Goal: Task Accomplishment & Management: Use online tool/utility

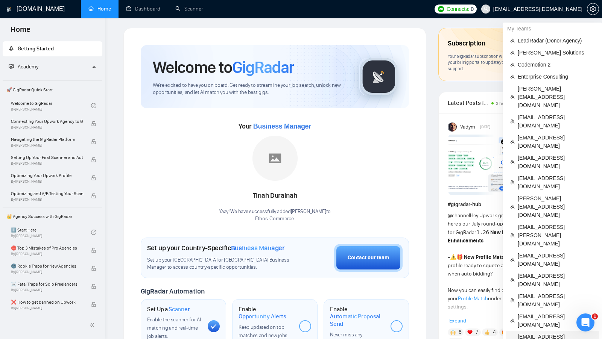
click at [556, 333] on span "[EMAIL_ADDRESS][DOMAIN_NAME]" at bounding box center [556, 341] width 77 height 17
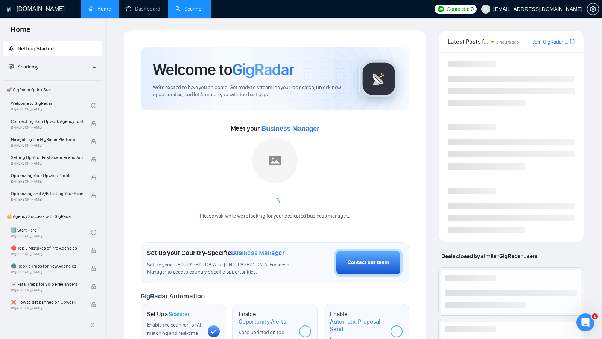
click at [180, 12] on link "Scanner" at bounding box center [189, 9] width 28 height 6
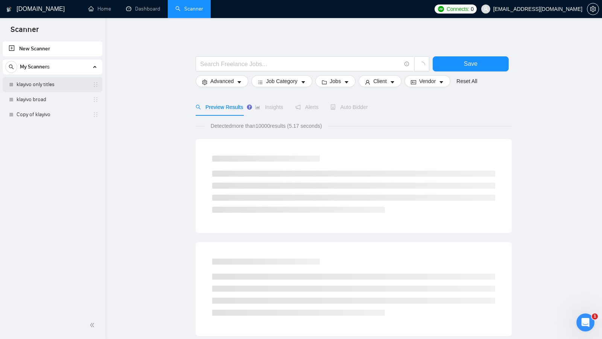
click at [62, 79] on link "klayivo only titles" at bounding box center [53, 84] width 72 height 15
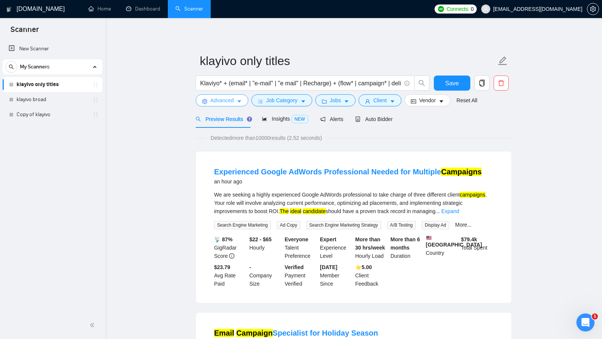
click at [223, 99] on span "Advanced" at bounding box center [221, 100] width 23 height 8
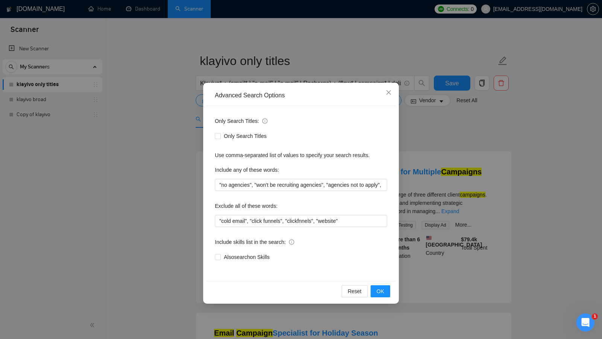
click at [160, 130] on div "Advanced Search Options Only Search Titles: Only Search Titles Use comma-separa…" at bounding box center [301, 169] width 602 height 339
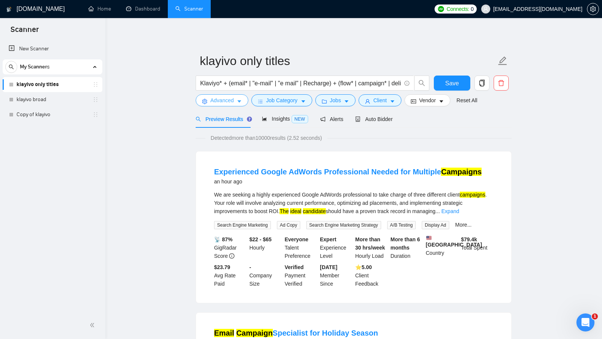
click at [230, 104] on span "Advanced" at bounding box center [221, 100] width 23 height 8
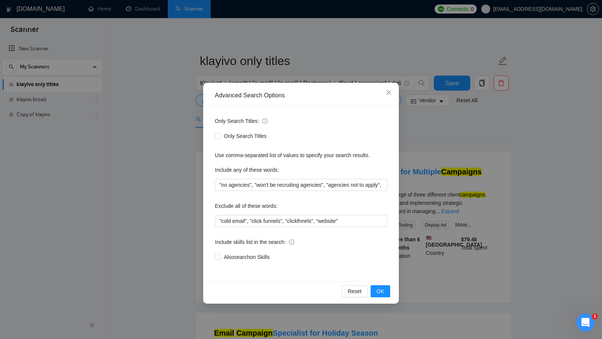
click at [179, 121] on div "Advanced Search Options Only Search Titles: Only Search Titles Use comma-separa…" at bounding box center [301, 169] width 602 height 339
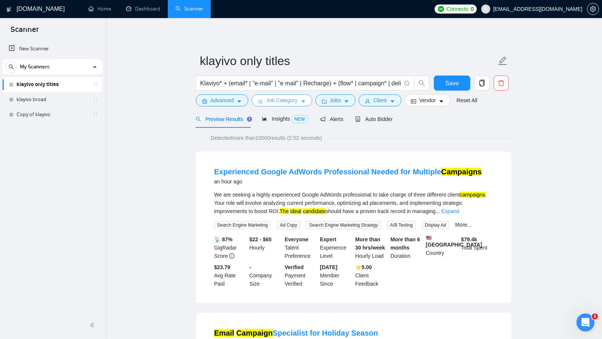
click at [302, 105] on button "Job Category" at bounding box center [281, 100] width 61 height 12
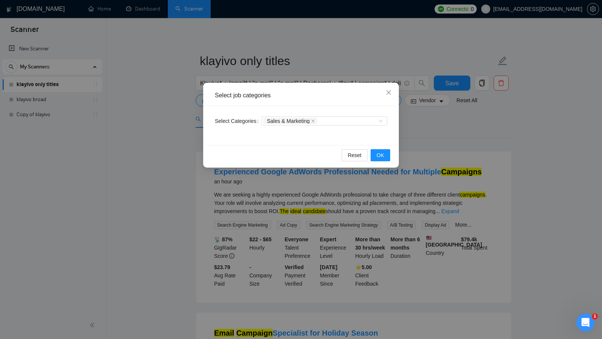
click at [196, 155] on div "Select job categories Select Categories Sales & Marketing Reset OK" at bounding box center [301, 169] width 602 height 339
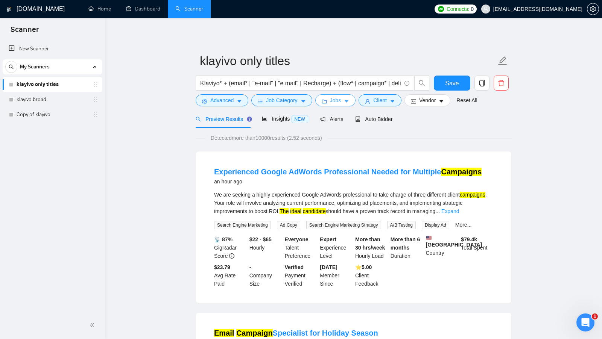
click at [346, 100] on icon "caret-down" at bounding box center [346, 101] width 5 height 5
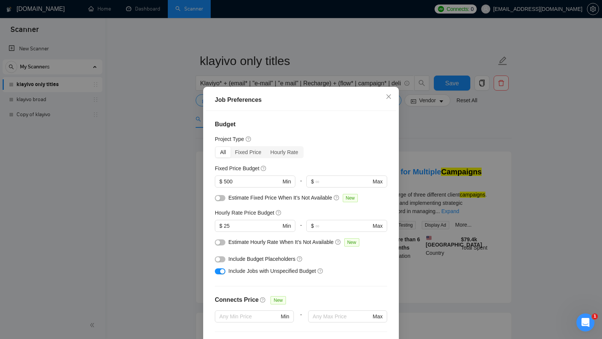
click at [190, 159] on div "Job Preferences Budget Project Type All Fixed Price Hourly Rate Fixed Price Bud…" at bounding box center [301, 169] width 602 height 339
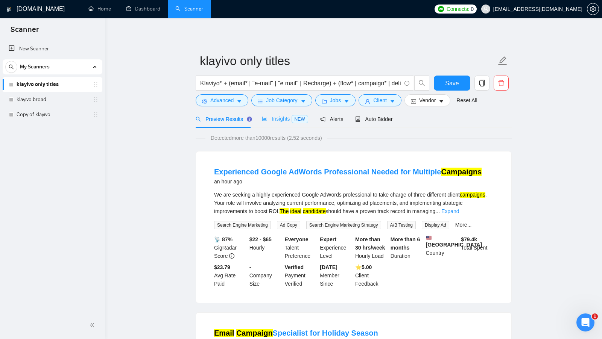
click at [273, 125] on div "Insights NEW" at bounding box center [285, 119] width 46 height 18
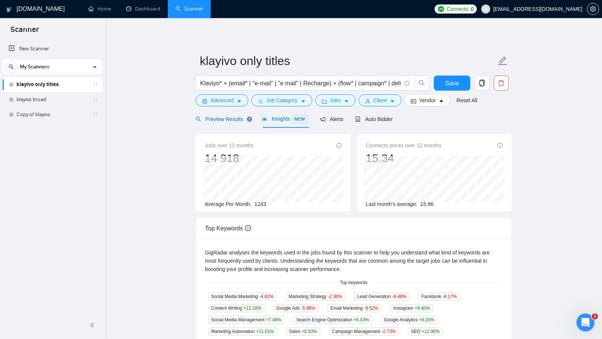
click at [221, 121] on span "Preview Results" at bounding box center [223, 119] width 54 height 6
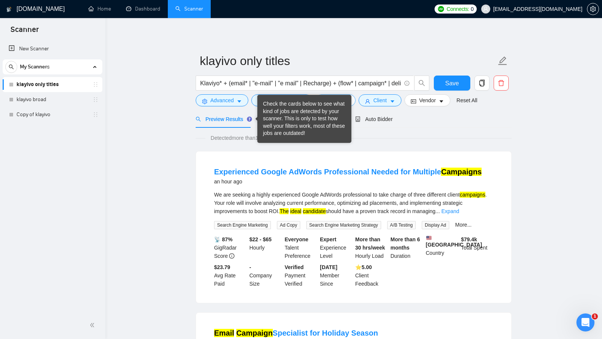
click at [352, 96] on button "Jobs" at bounding box center [335, 100] width 41 height 12
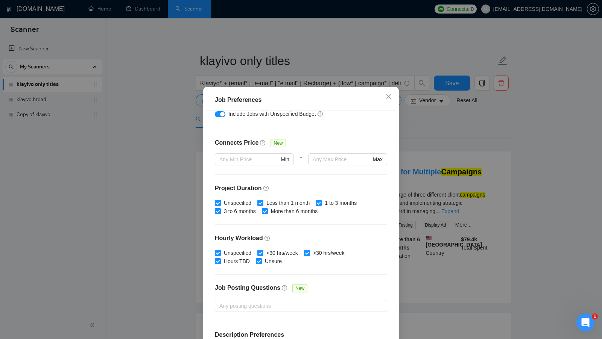
scroll to position [186, 0]
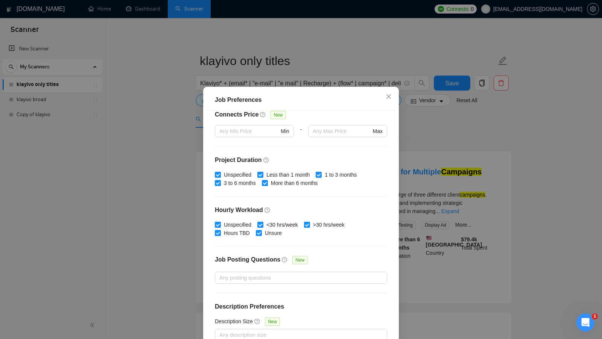
click at [442, 135] on div "Job Preferences Budget Project Type All Fixed Price Hourly Rate Fixed Price Bud…" at bounding box center [301, 169] width 602 height 339
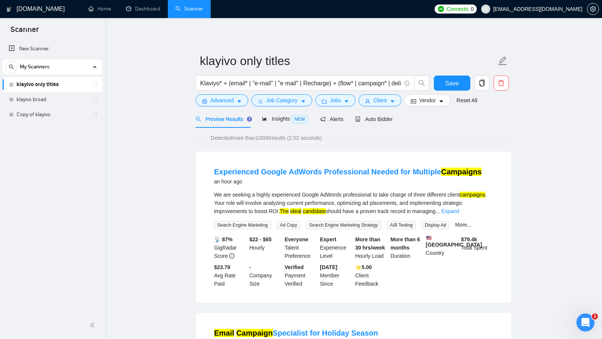
click at [392, 107] on form "klayivo only titles Klaviyo* + (email* | "e-mail" | "e mail" | Recharge) + (flo…" at bounding box center [354, 79] width 316 height 61
click at [391, 106] on button "Client" at bounding box center [380, 100] width 43 height 12
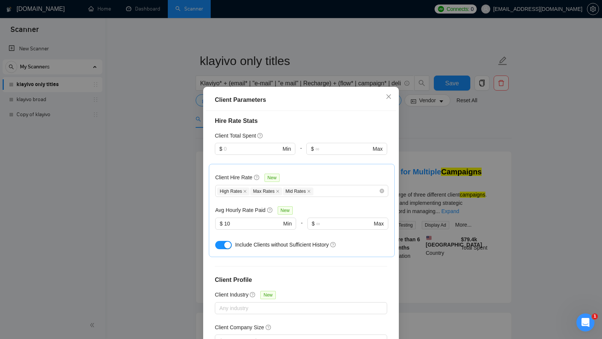
scroll to position [230, 0]
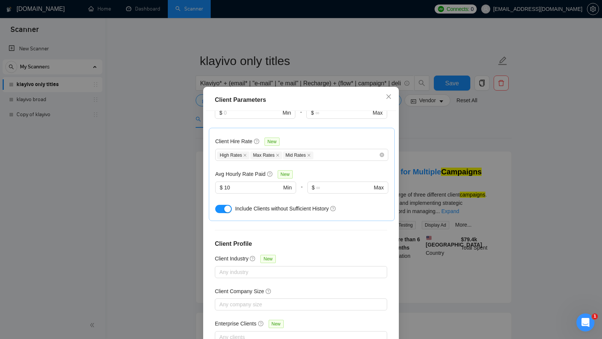
click at [474, 155] on div "Client Parameters Client Location Include Client Countries United States United…" at bounding box center [301, 169] width 602 height 339
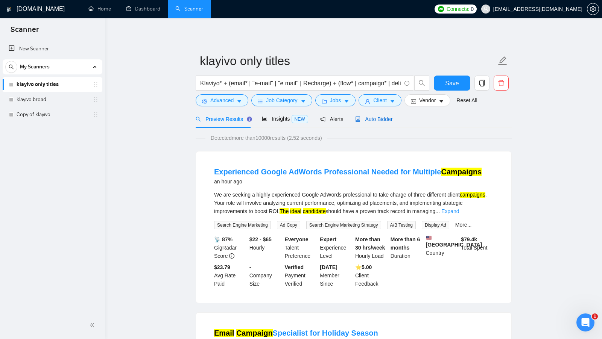
click at [387, 119] on span "Auto Bidder" at bounding box center [373, 119] width 37 height 6
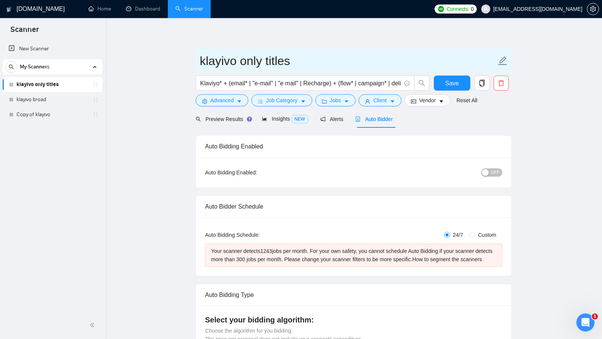
click at [274, 64] on input "klayivo only titles" at bounding box center [348, 61] width 297 height 19
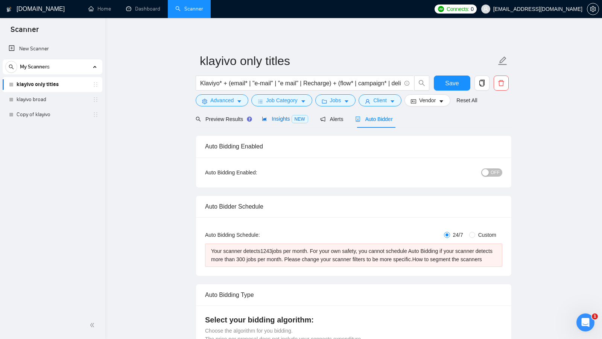
click at [283, 119] on span "Insights NEW" at bounding box center [285, 119] width 46 height 6
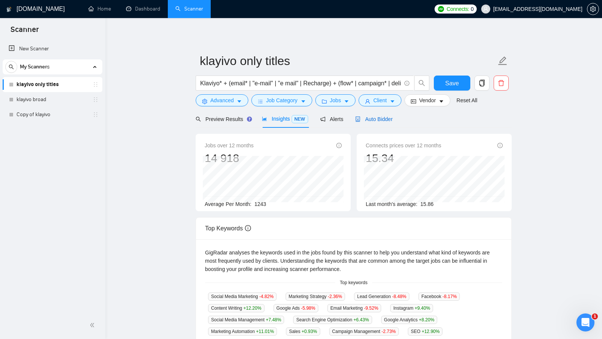
click at [382, 119] on span "Auto Bidder" at bounding box center [373, 119] width 37 height 6
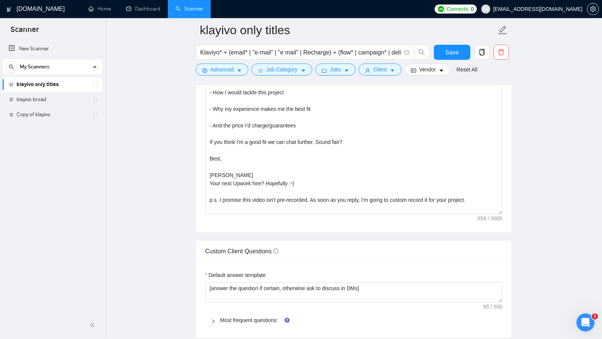
scroll to position [800, 0]
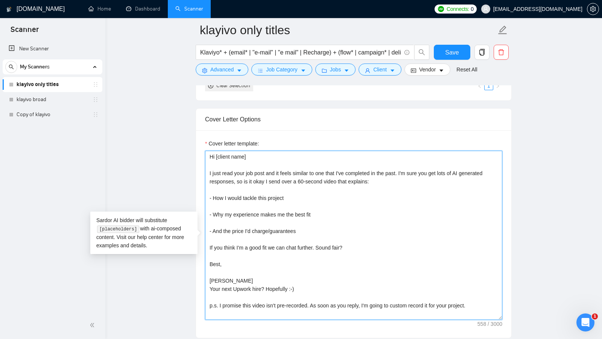
drag, startPoint x: 207, startPoint y: 173, endPoint x: 368, endPoint y: 177, distance: 160.4
click at [368, 177] on textarea "Hi [client name] I just read your job post and it feels similar to one that I'v…" at bounding box center [353, 235] width 297 height 169
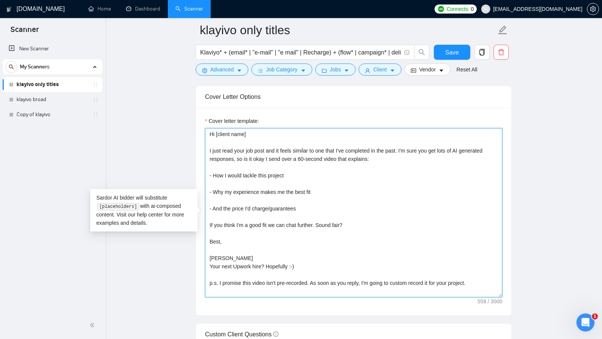
scroll to position [822, 0]
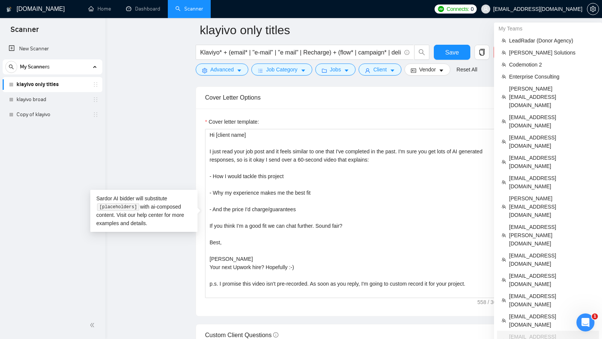
click at [553, 9] on span "[EMAIL_ADDRESS][DOMAIN_NAME]" at bounding box center [537, 9] width 89 height 0
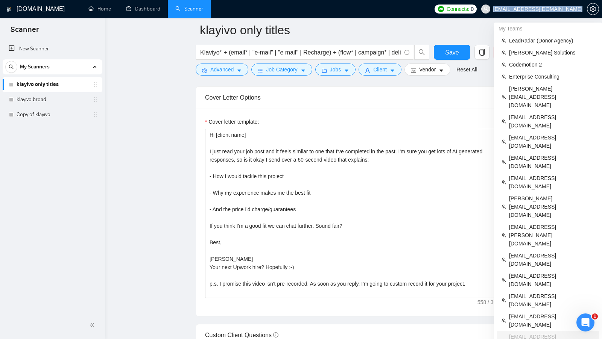
click at [553, 9] on span "[EMAIL_ADDRESS][DOMAIN_NAME]" at bounding box center [537, 9] width 89 height 0
copy div "[EMAIL_ADDRESS][DOMAIN_NAME]"
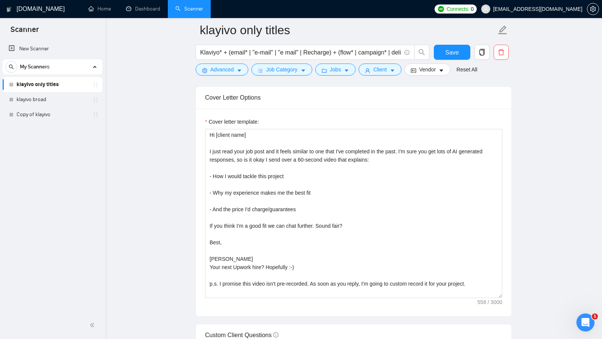
click at [177, 49] on main "klayivo only titles Klaviyo* + (email* | "e-mail" | "e mail" | Recharge) + (flo…" at bounding box center [353, 230] width 473 height 2045
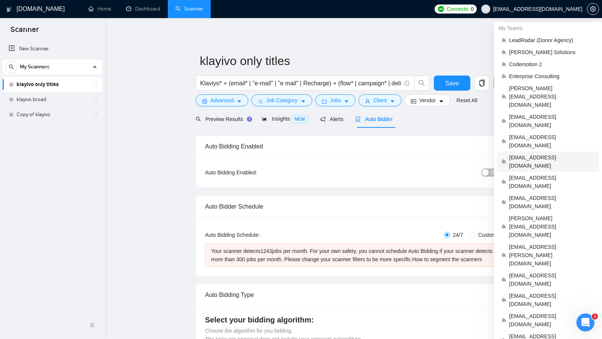
click at [531, 154] on span "[EMAIL_ADDRESS][DOMAIN_NAME]" at bounding box center [551, 162] width 85 height 17
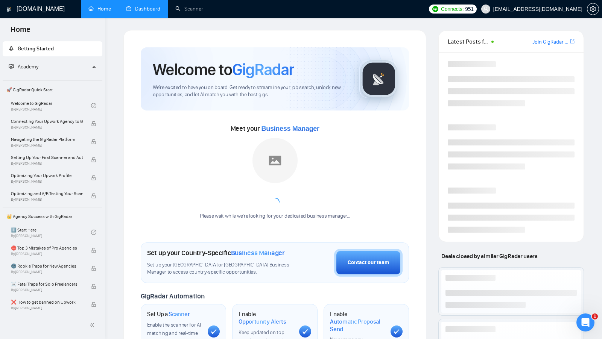
click at [147, 12] on link "Dashboard" at bounding box center [143, 9] width 34 height 6
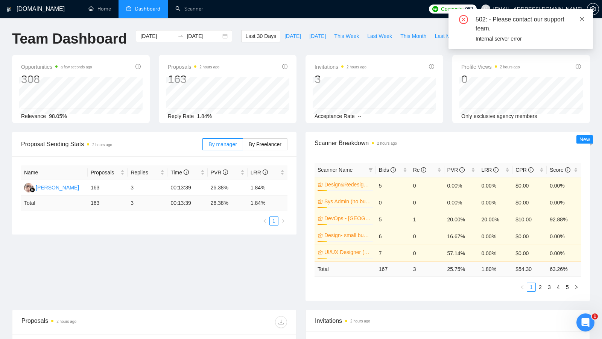
click at [584, 16] on span at bounding box center [582, 19] width 5 height 6
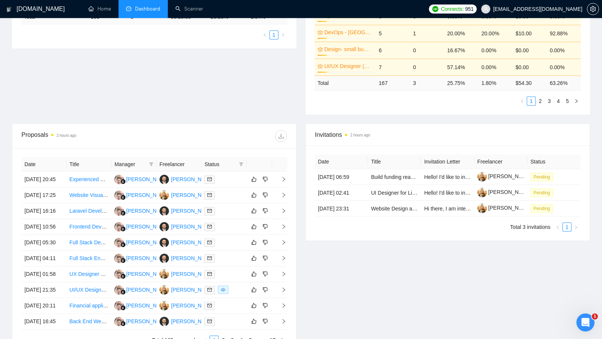
scroll to position [189, 0]
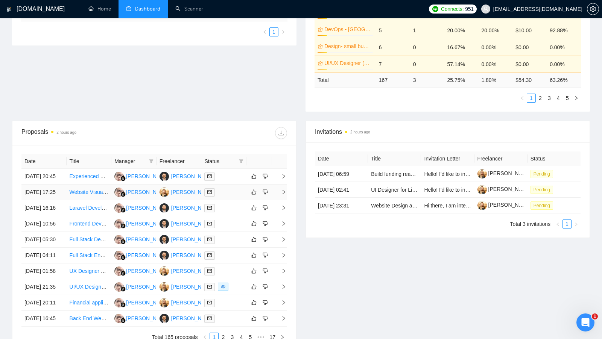
click at [239, 197] on div at bounding box center [223, 192] width 39 height 9
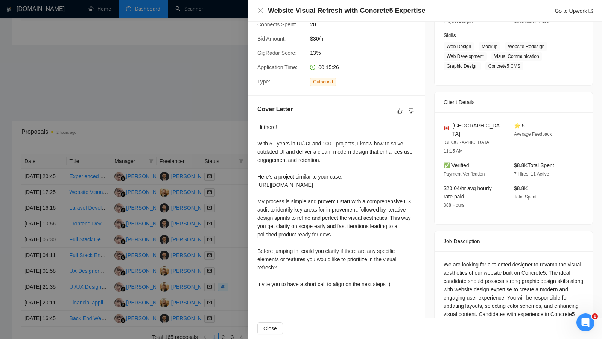
scroll to position [114, 0]
click at [210, 140] on div at bounding box center [301, 169] width 602 height 339
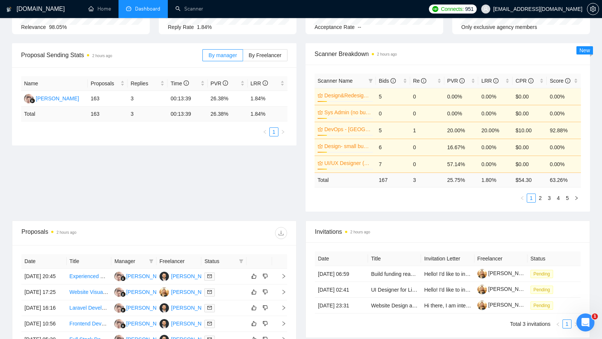
scroll to position [0, 0]
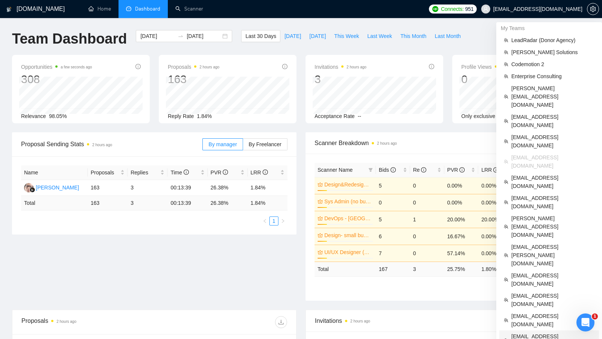
click at [551, 333] on span "[EMAIL_ADDRESS][DOMAIN_NAME]" at bounding box center [552, 341] width 83 height 17
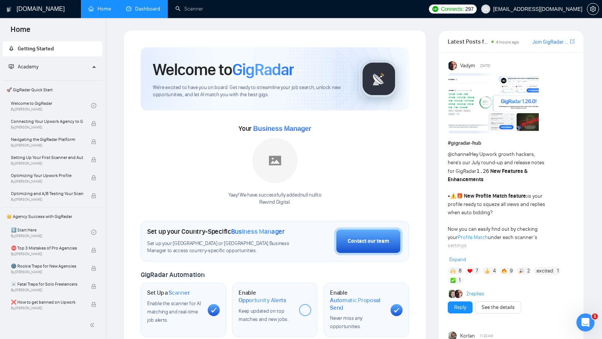
click at [143, 12] on link "Dashboard" at bounding box center [143, 9] width 34 height 6
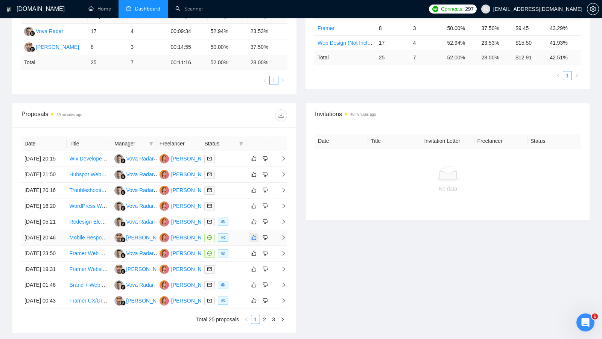
scroll to position [158, 0]
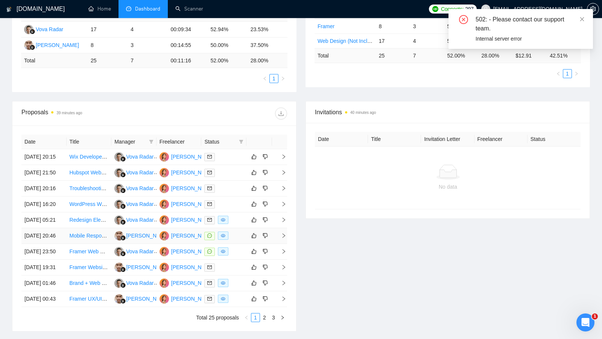
click at [241, 240] on div at bounding box center [223, 236] width 39 height 9
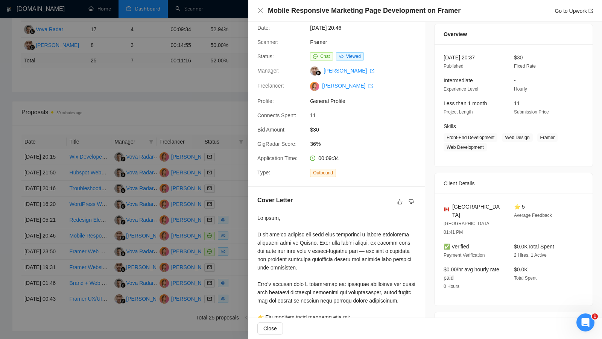
scroll to position [0, 0]
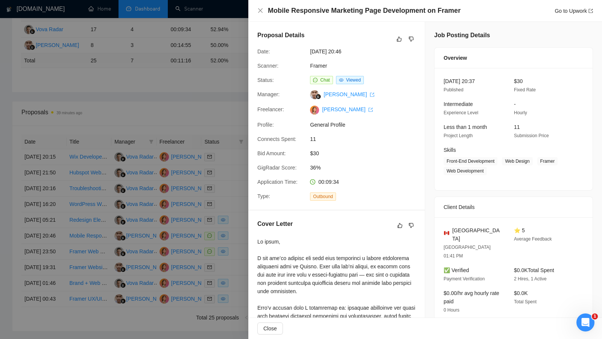
click at [233, 131] on div at bounding box center [301, 169] width 602 height 339
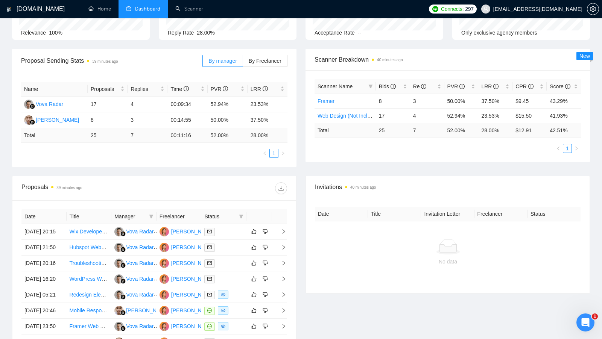
scroll to position [24, 0]
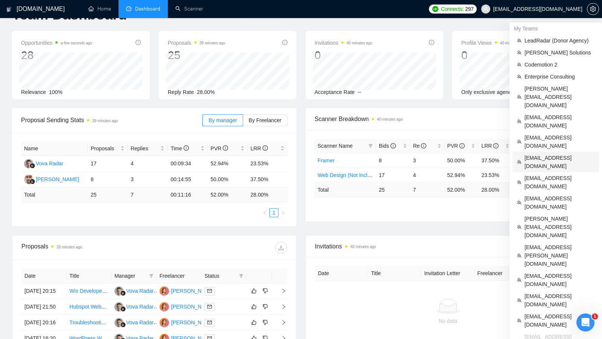
click at [569, 154] on span "[EMAIL_ADDRESS][DOMAIN_NAME]" at bounding box center [560, 162] width 70 height 17
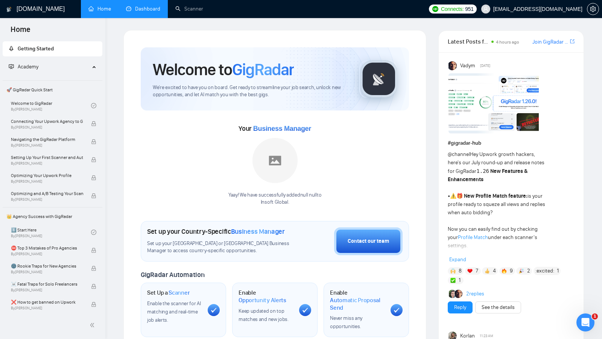
click at [139, 6] on link "Dashboard" at bounding box center [143, 9] width 34 height 6
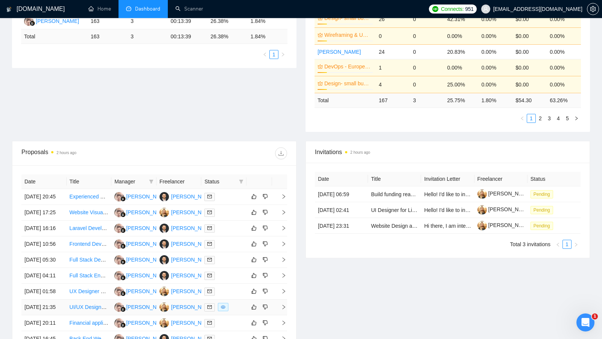
scroll to position [55, 0]
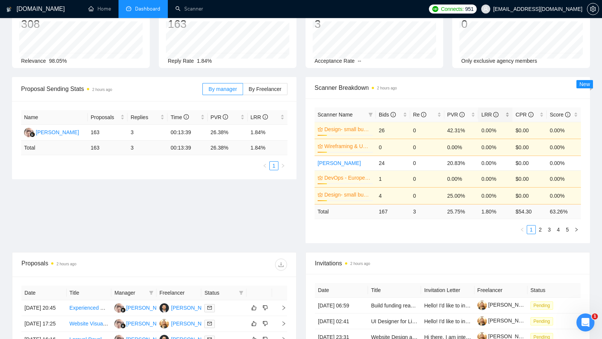
click at [507, 111] on div "LRR" at bounding box center [495, 115] width 28 height 8
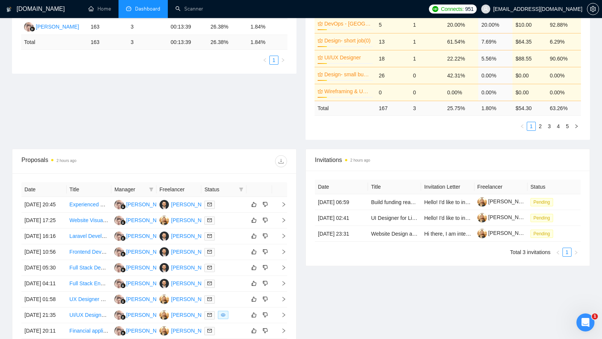
scroll to position [228, 0]
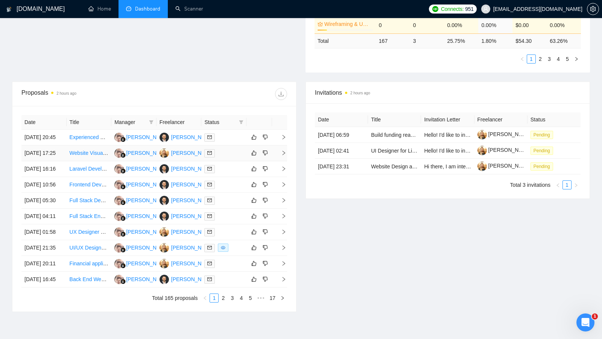
click at [230, 161] on td at bounding box center [223, 154] width 45 height 16
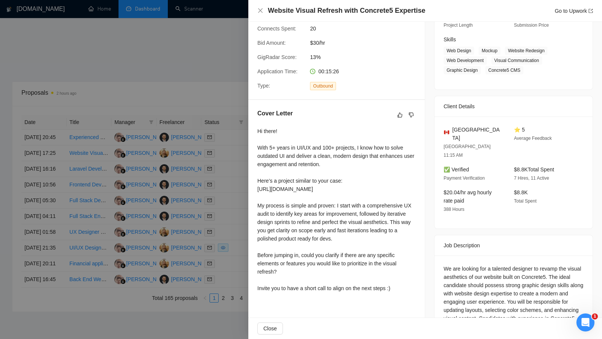
scroll to position [116, 0]
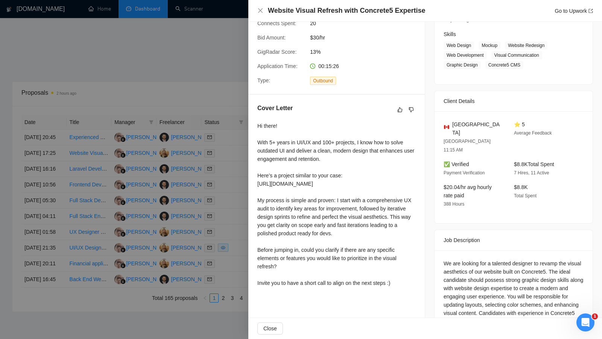
click at [227, 99] on div at bounding box center [301, 169] width 602 height 339
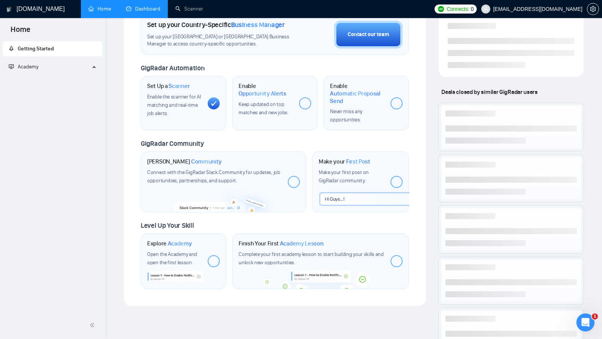
scroll to position [301, 0]
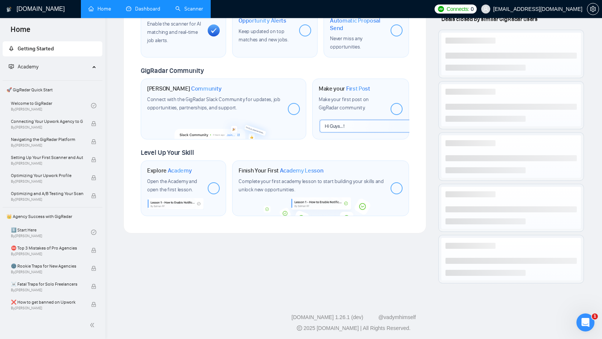
click at [197, 6] on link "Scanner" at bounding box center [189, 9] width 28 height 6
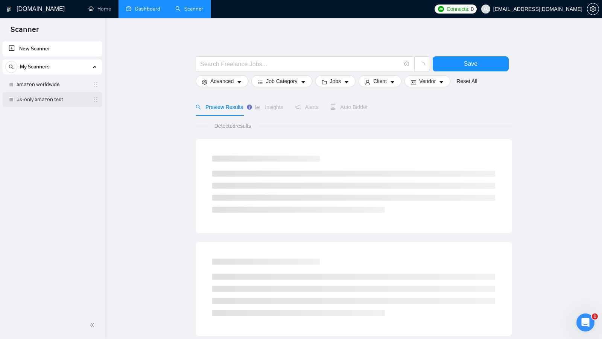
click at [55, 93] on link "us-only amazon test" at bounding box center [53, 99] width 72 height 15
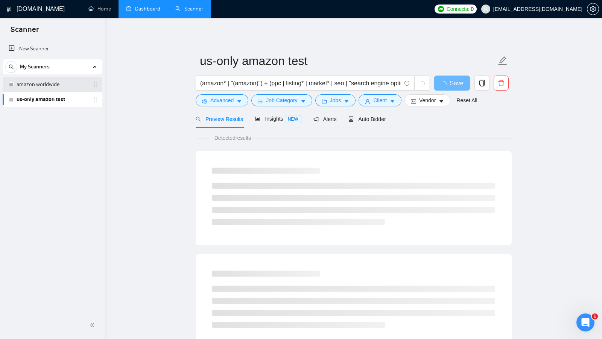
click at [55, 90] on link "amazon worldwide" at bounding box center [53, 84] width 72 height 15
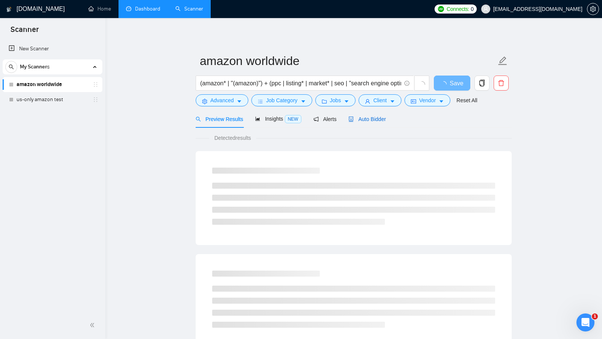
click at [383, 122] on div "Auto Bidder" at bounding box center [367, 119] width 37 height 8
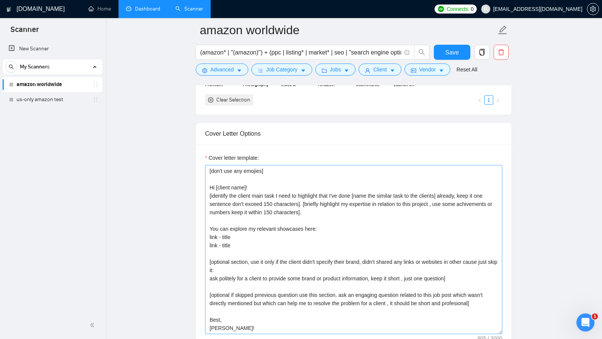
scroll to position [759, 0]
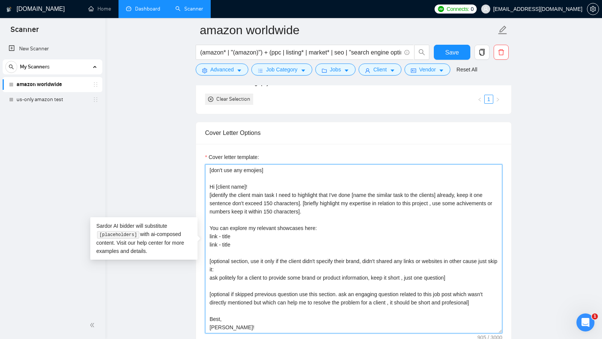
drag, startPoint x: 350, startPoint y: 209, endPoint x: 199, endPoint y: 193, distance: 152.1
click at [199, 193] on div "Cover letter template: [don't use any emojies] Hi [client name]! [identify the …" at bounding box center [353, 248] width 315 height 208
click at [346, 200] on textarea "[don't use any emojies] Hi [client name]! [identify the client main task I need…" at bounding box center [353, 248] width 297 height 169
drag, startPoint x: 307, startPoint y: 200, endPoint x: 377, endPoint y: 213, distance: 72.0
click at [377, 213] on textarea "[don't use any emojies] Hi [client name]! [identify the client main task I need…" at bounding box center [353, 248] width 297 height 169
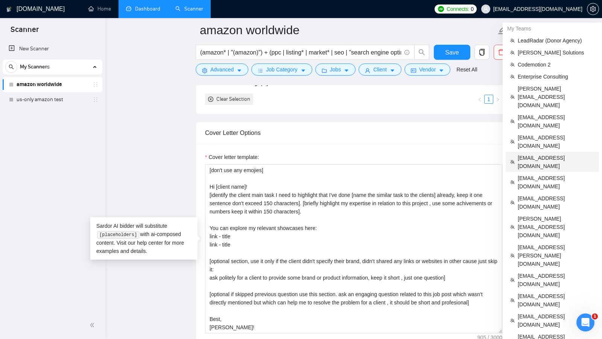
click at [571, 154] on span "[EMAIL_ADDRESS][DOMAIN_NAME]" at bounding box center [556, 162] width 77 height 17
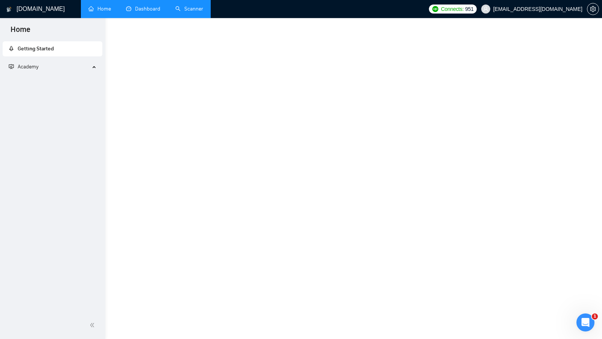
scroll to position [251, 0]
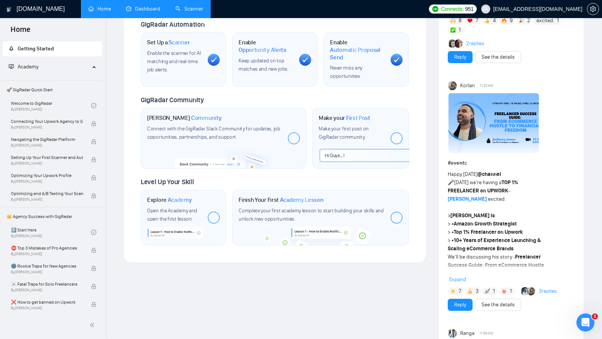
click at [155, 12] on link "Dashboard" at bounding box center [143, 9] width 34 height 6
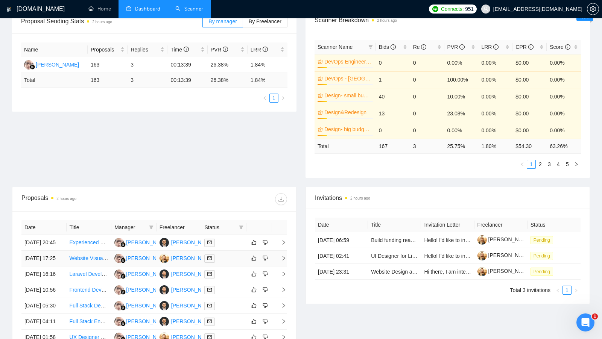
scroll to position [123, 0]
click at [247, 259] on td at bounding box center [260, 259] width 26 height 16
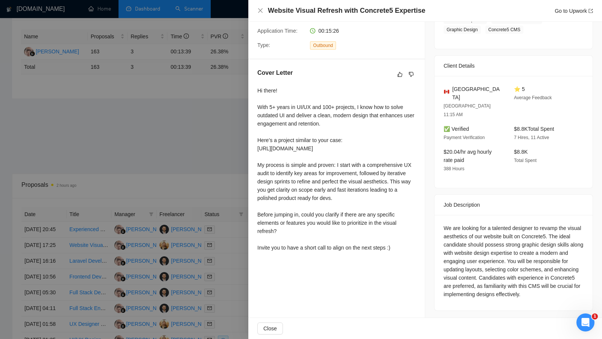
scroll to position [143, 0]
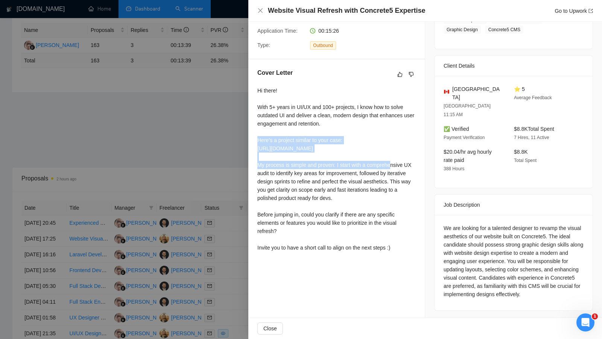
drag, startPoint x: 250, startPoint y: 137, endPoint x: 340, endPoint y: 160, distance: 93.2
click at [340, 160] on div "Cover Letter Hi there! With 5+ years in UI/UX and 100+ projects, I know how to …" at bounding box center [336, 161] width 177 height 205
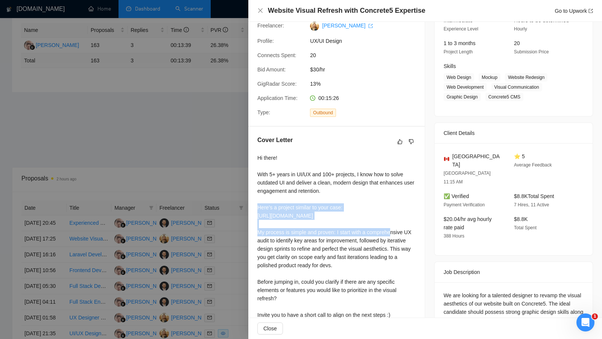
scroll to position [151, 0]
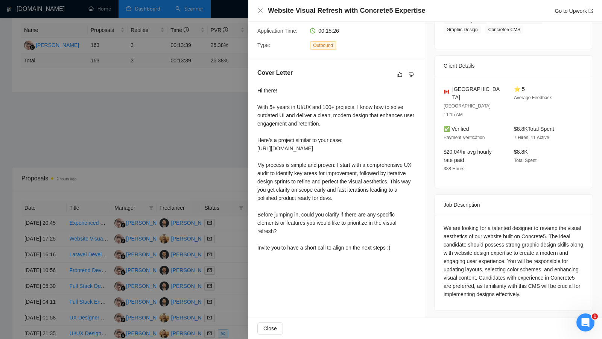
click at [212, 194] on div at bounding box center [301, 169] width 602 height 339
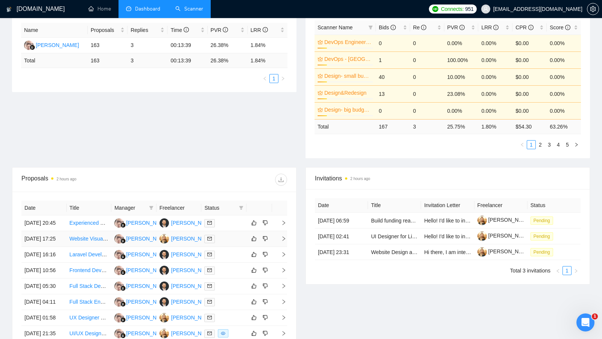
click at [236, 244] on div at bounding box center [223, 239] width 39 height 9
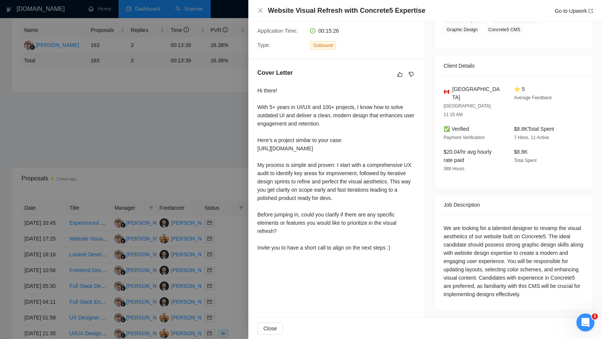
click at [209, 129] on div at bounding box center [301, 169] width 602 height 339
